Goal: Information Seeking & Learning: Find specific fact

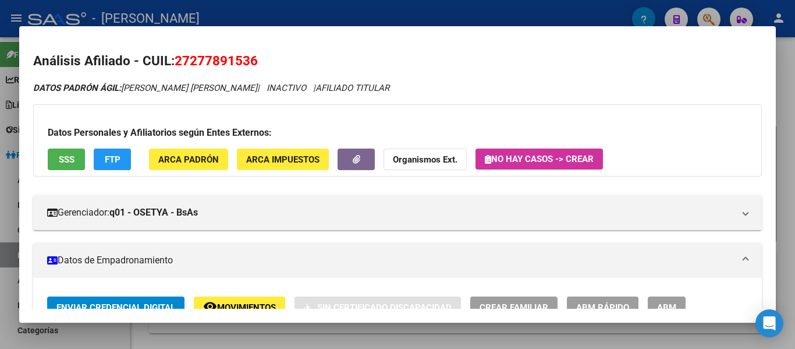
scroll to position [116, 0]
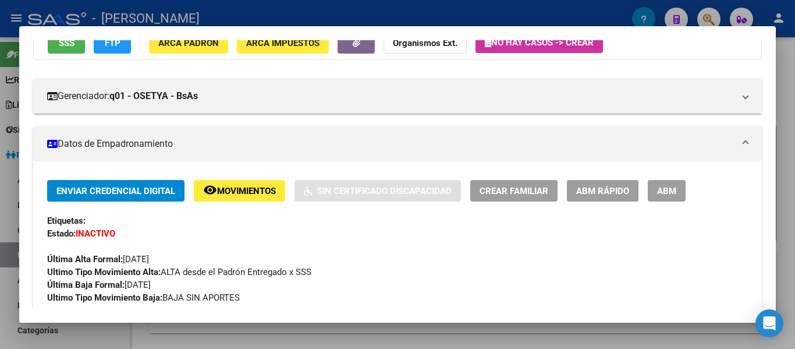
click at [497, 20] on div at bounding box center [397, 174] width 795 height 349
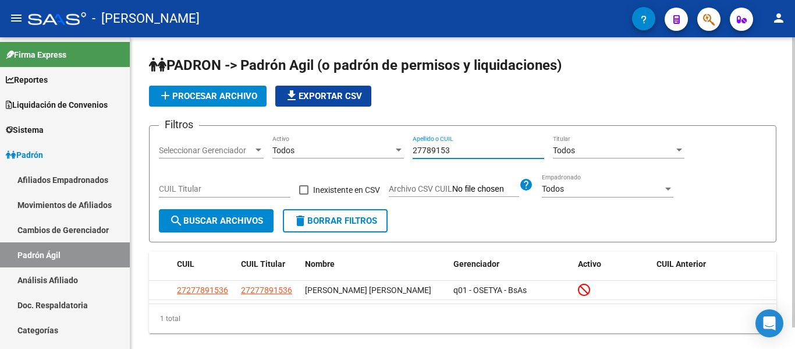
drag, startPoint x: 471, startPoint y: 146, endPoint x: 404, endPoint y: 141, distance: 67.1
click at [404, 142] on div "Filtros Seleccionar Gerenciador Seleccionar Gerenciador Todos Activo 27789153 A…" at bounding box center [462, 172] width 607 height 74
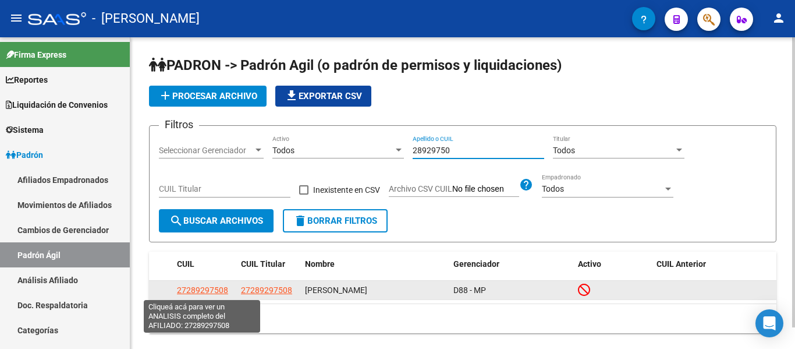
type input "28929750"
click at [212, 290] on span "27289297508" at bounding box center [202, 289] width 51 height 9
type textarea "27289297508"
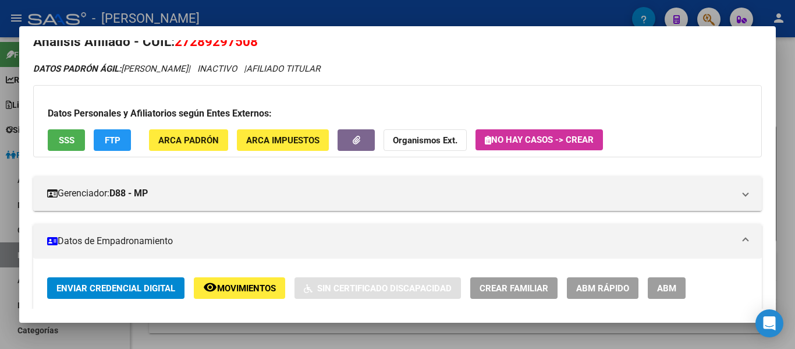
scroll to position [0, 0]
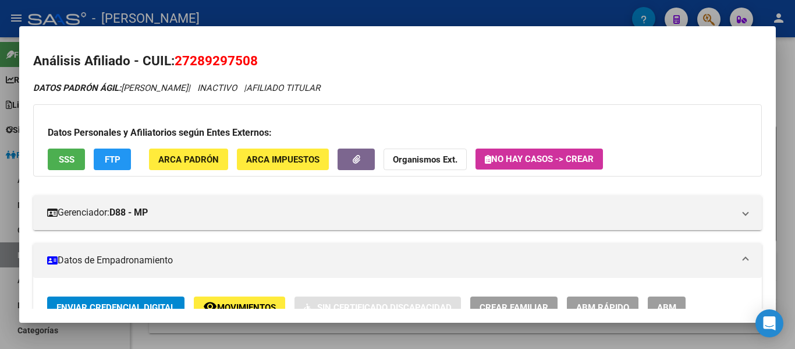
drag, startPoint x: 176, startPoint y: 60, endPoint x: 239, endPoint y: 60, distance: 63.4
click at [270, 60] on h2 "Análisis Afiliado - CUIL: 27289297508" at bounding box center [397, 61] width 728 height 20
copy span "27289297508"
click at [407, 9] on div at bounding box center [397, 174] width 795 height 349
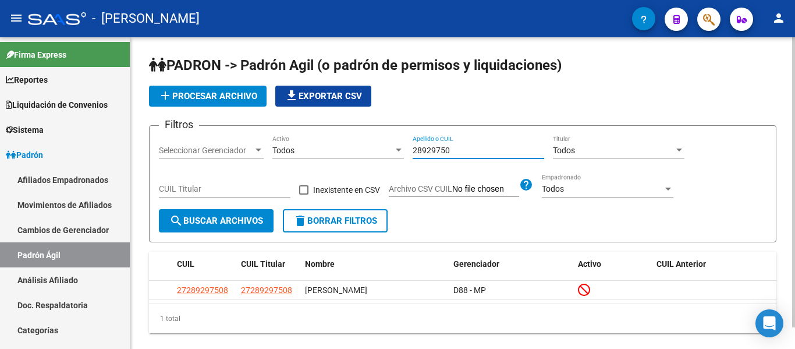
drag, startPoint x: 415, startPoint y: 147, endPoint x: 378, endPoint y: 147, distance: 36.7
click at [374, 147] on div "Filtros Seleccionar Gerenciador Seleccionar Gerenciador Todos Activo 28929750 A…" at bounding box center [462, 172] width 607 height 74
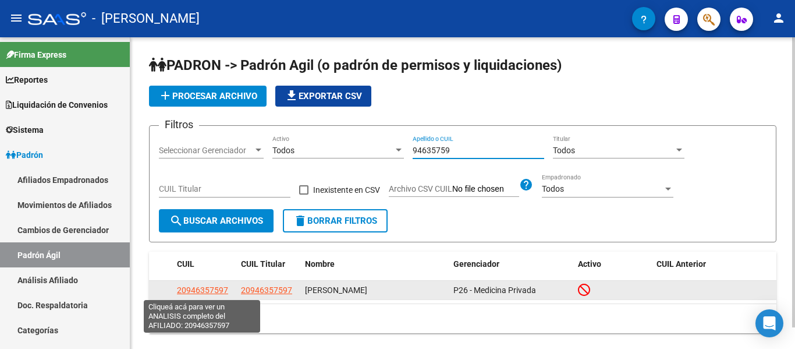
type input "94635759"
click at [220, 291] on span "20946357597" at bounding box center [202, 289] width 51 height 9
type textarea "20946357597"
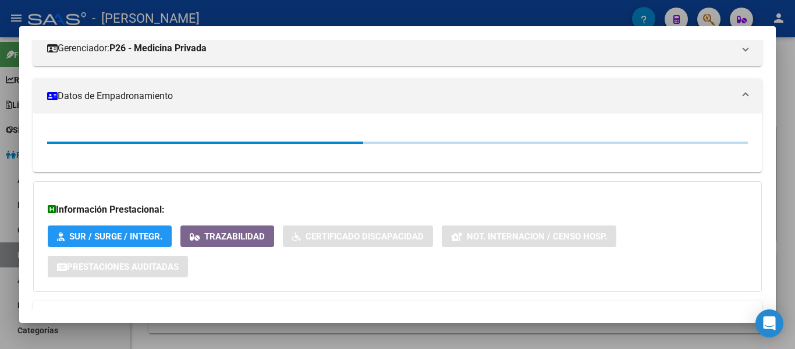
scroll to position [175, 0]
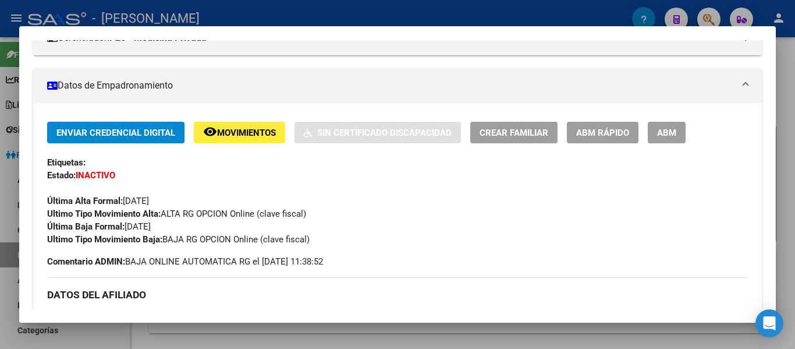
drag, startPoint x: 373, startPoint y: 15, endPoint x: 383, endPoint y: 30, distance: 18.4
click at [374, 15] on div at bounding box center [397, 174] width 795 height 349
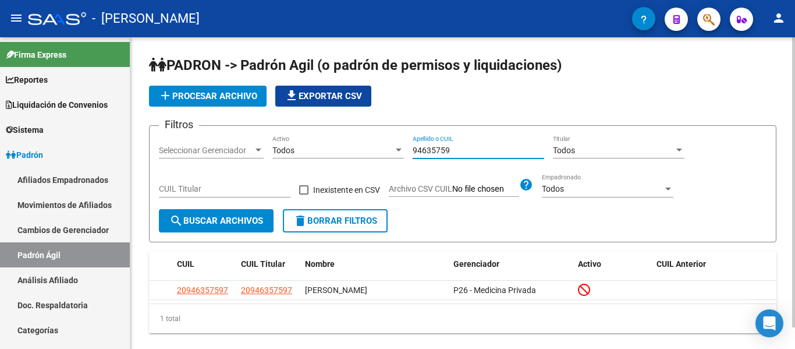
drag, startPoint x: 467, startPoint y: 150, endPoint x: 384, endPoint y: 146, distance: 83.3
click at [385, 146] on div "Filtros Seleccionar Gerenciador Seleccionar Gerenciador Todos Activo 94635759 A…" at bounding box center [462, 172] width 607 height 74
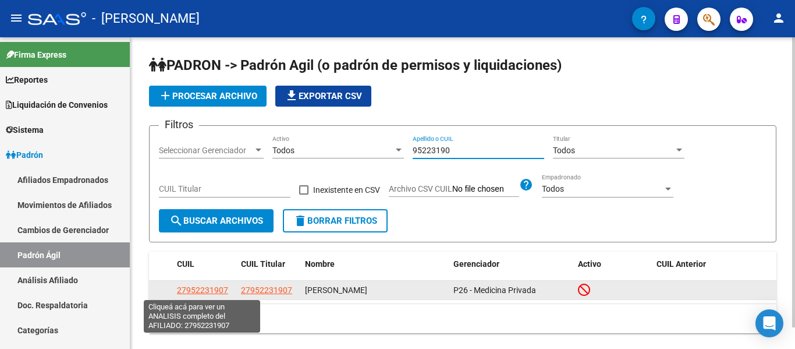
type input "95223190"
click at [210, 290] on span "27952231907" at bounding box center [202, 289] width 51 height 9
type textarea "27952231907"
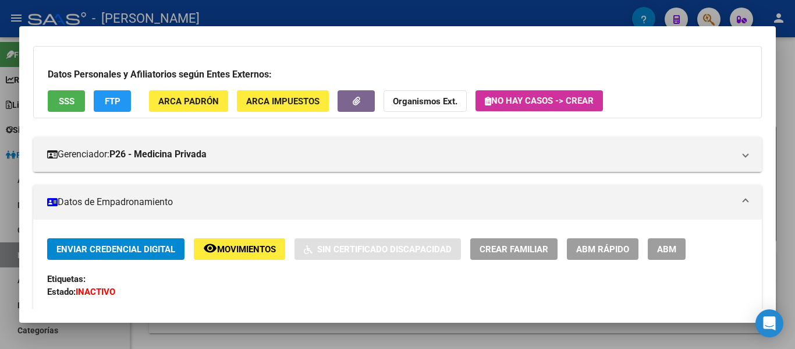
scroll to position [0, 0]
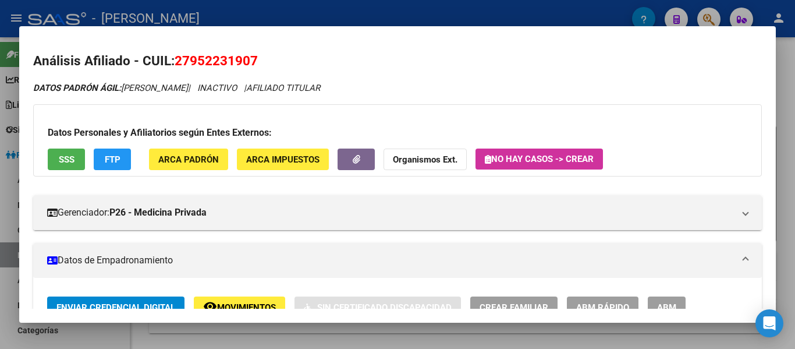
drag, startPoint x: 176, startPoint y: 58, endPoint x: 238, endPoint y: 58, distance: 61.7
click at [269, 59] on h2 "Análisis Afiliado - CUIL: 27952231907" at bounding box center [397, 61] width 728 height 20
copy span "27952231907"
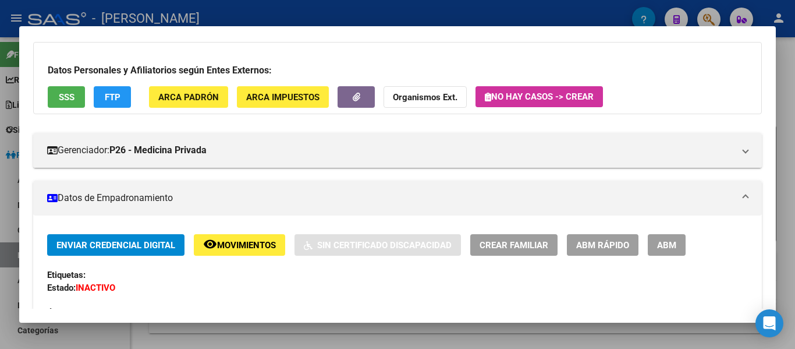
scroll to position [58, 0]
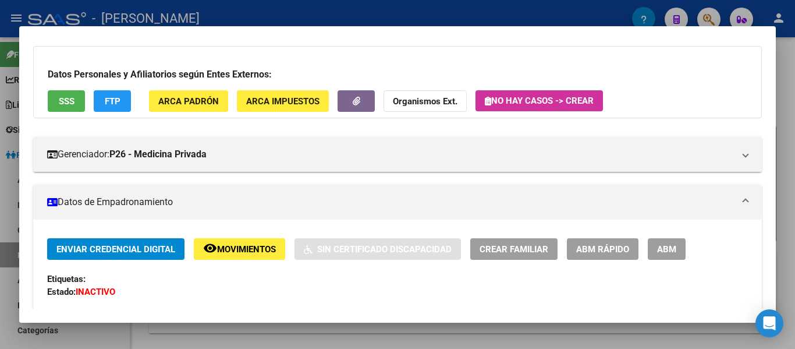
drag, startPoint x: 417, startPoint y: 15, endPoint x: 413, endPoint y: 37, distance: 22.5
click at [416, 15] on div at bounding box center [397, 174] width 795 height 349
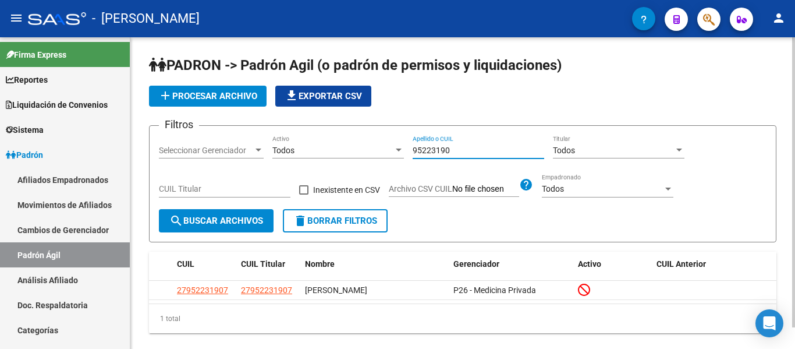
drag, startPoint x: 464, startPoint y: 151, endPoint x: 359, endPoint y: 154, distance: 105.4
click at [359, 154] on div "Filtros Seleccionar Gerenciador Seleccionar Gerenciador Todos Activo 95223190 A…" at bounding box center [462, 172] width 607 height 74
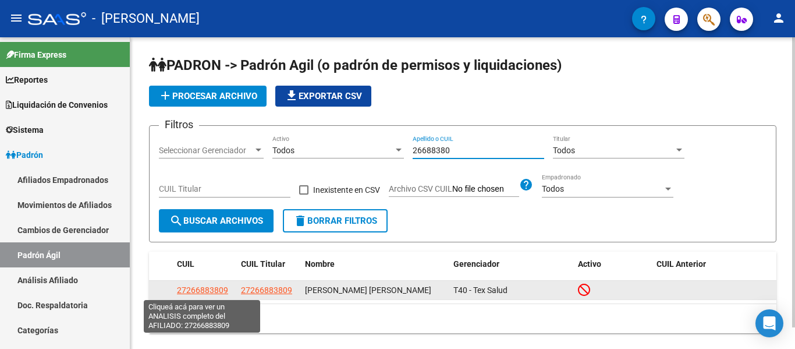
type input "26688380"
click at [193, 291] on span "27266883809" at bounding box center [202, 289] width 51 height 9
type textarea "27266883809"
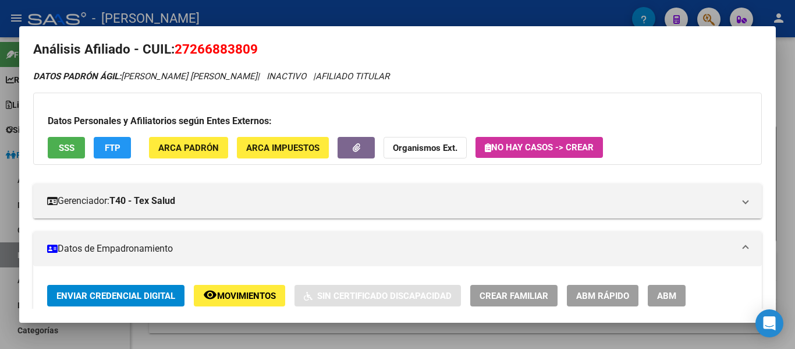
scroll to position [0, 0]
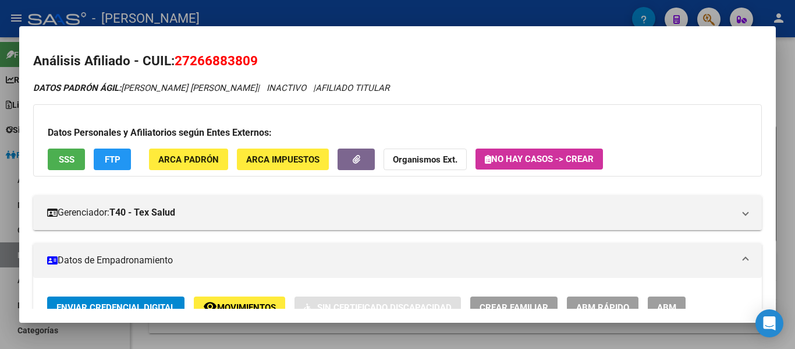
drag, startPoint x: 176, startPoint y: 57, endPoint x: 261, endPoint y: 56, distance: 85.5
click at [261, 56] on h2 "Análisis Afiliado - CUIL: 27266883809" at bounding box center [397, 61] width 728 height 20
copy span "27266883809"
drag, startPoint x: 219, startPoint y: 65, endPoint x: 208, endPoint y: 59, distance: 12.5
click at [217, 63] on span "27266883809" at bounding box center [216, 60] width 83 height 15
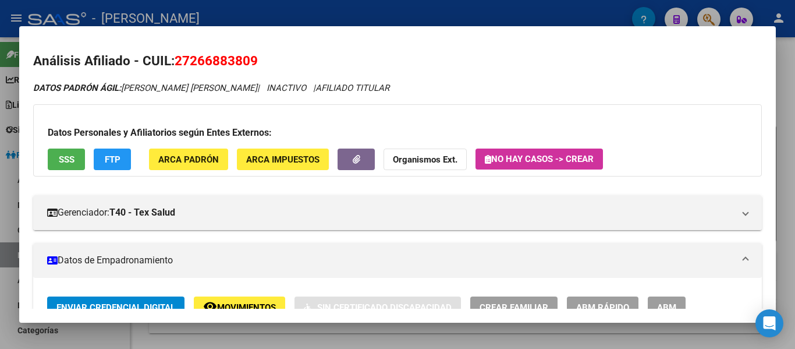
click at [204, 58] on span "27266883809" at bounding box center [216, 60] width 83 height 15
drag, startPoint x: 177, startPoint y: 58, endPoint x: 255, endPoint y: 59, distance: 78.0
click at [255, 59] on span "27266883809" at bounding box center [216, 60] width 83 height 15
copy span "27266883809"
click at [211, 52] on h2 "Análisis Afiliado - CUIL: 27266883809" at bounding box center [397, 61] width 728 height 20
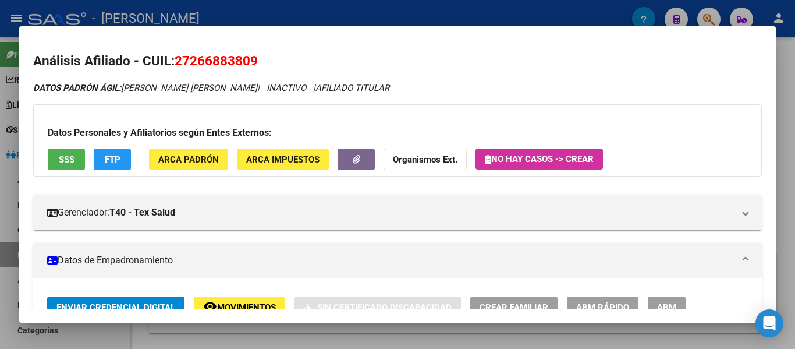
drag, startPoint x: 177, startPoint y: 58, endPoint x: 258, endPoint y: 60, distance: 80.9
click at [258, 60] on span "27266883809" at bounding box center [216, 60] width 83 height 15
copy span "27266883809"
drag, startPoint x: 299, startPoint y: 43, endPoint x: 236, endPoint y: 62, distance: 66.1
click at [298, 43] on mat-dialog-content "Análisis Afiliado - CUIL: 27266883809 DATOS PADRÓN ÁGIL: [PERSON_NAME] [PERSON_…" at bounding box center [397, 174] width 756 height 268
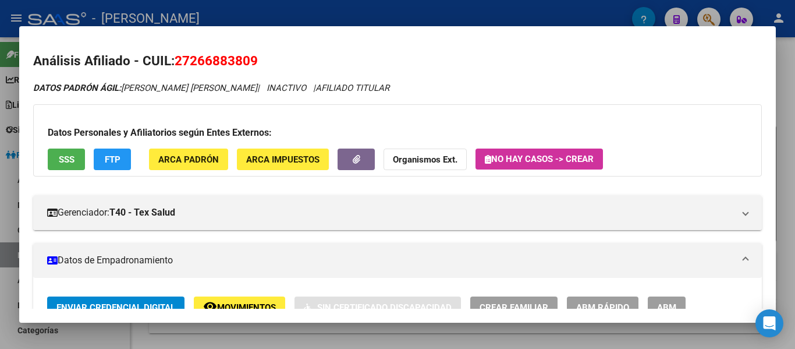
click at [218, 62] on span "27266883809" at bounding box center [216, 60] width 83 height 15
click at [196, 63] on span "27266883809" at bounding box center [216, 60] width 83 height 15
drag, startPoint x: 177, startPoint y: 59, endPoint x: 255, endPoint y: 61, distance: 78.0
click at [255, 61] on span "27266883809" at bounding box center [216, 60] width 83 height 15
copy span "27266883809"
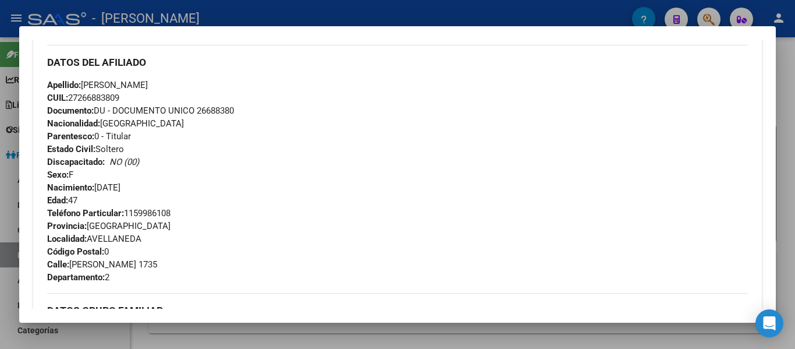
scroll to position [407, 0]
